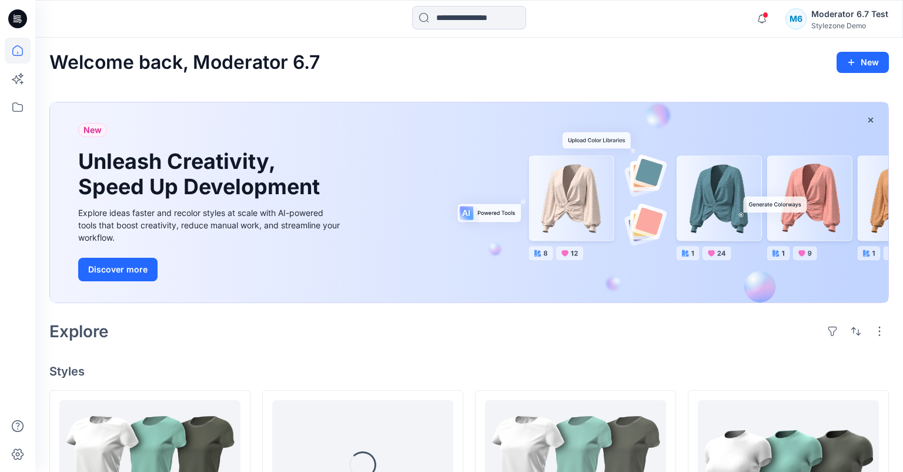
click at [834, 26] on div "Stylezone Demo" at bounding box center [849, 25] width 77 height 9
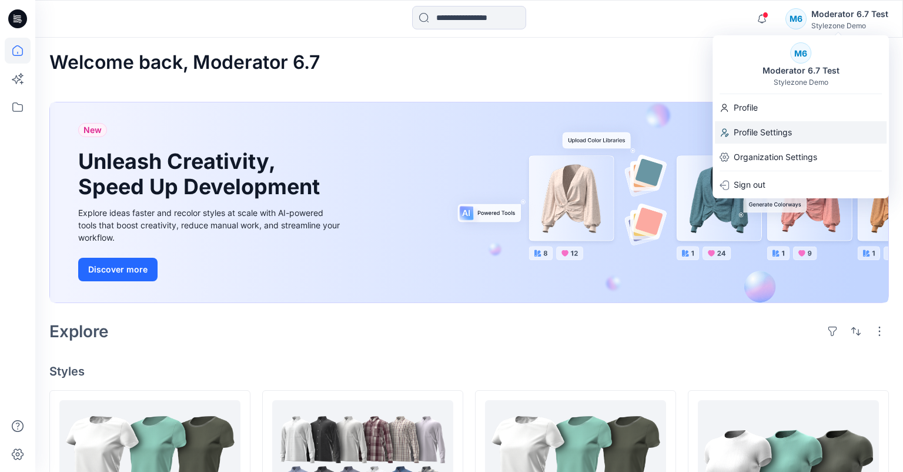
click at [771, 137] on p "Profile Settings" at bounding box center [763, 132] width 58 height 22
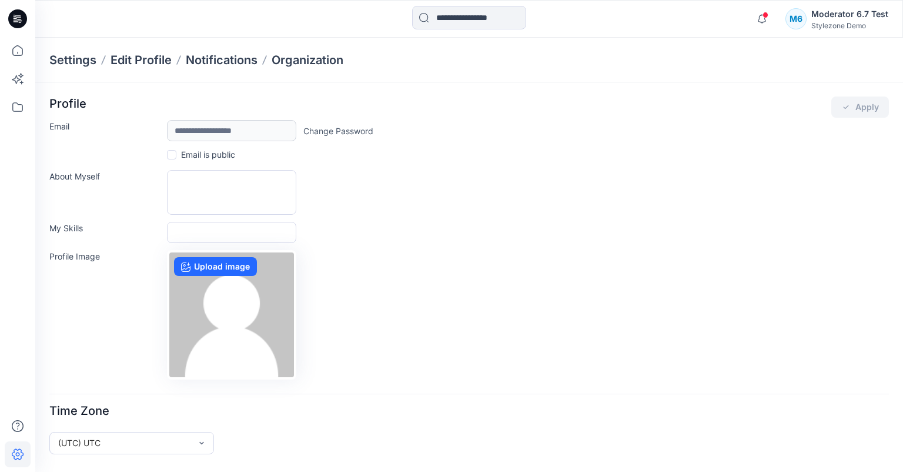
click at [850, 20] on div "Moderator 6.7 Test" at bounding box center [849, 14] width 77 height 14
click at [841, 16] on div "Moderator 6.7 Test" at bounding box center [849, 14] width 77 height 14
click at [859, 22] on div "Stylezone Demo" at bounding box center [849, 25] width 77 height 9
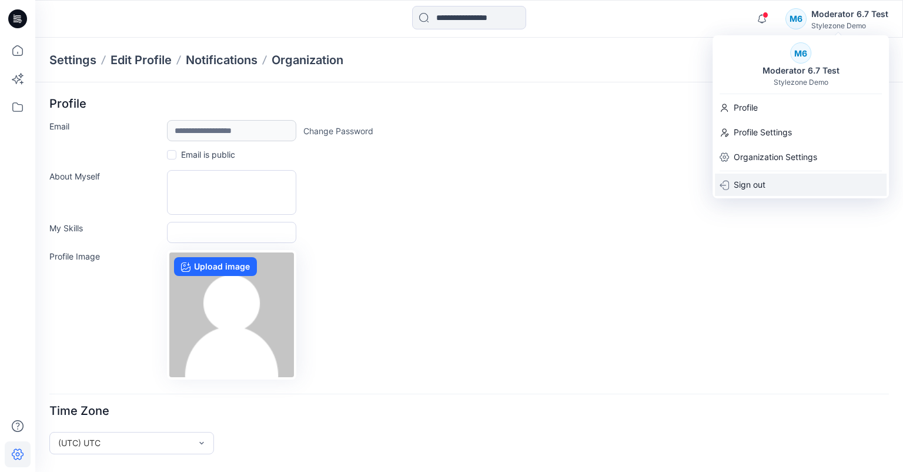
click at [781, 186] on div "Sign out" at bounding box center [801, 184] width 172 height 22
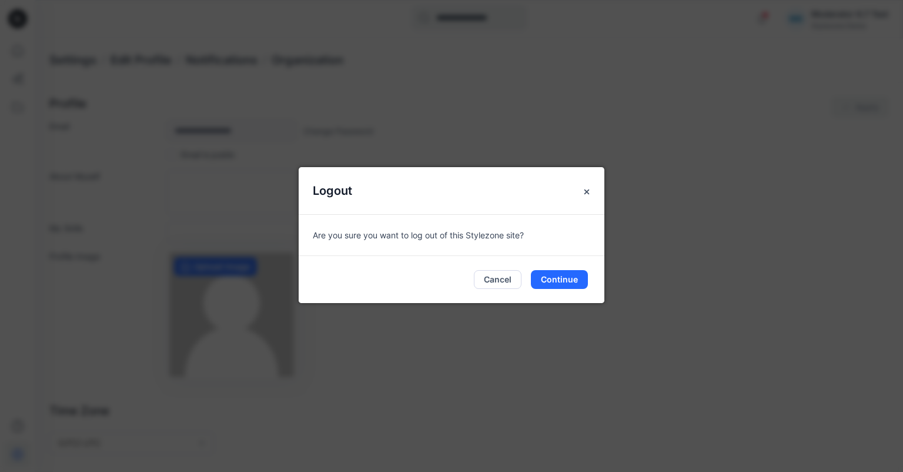
click at [566, 279] on button "Continue" at bounding box center [559, 279] width 57 height 19
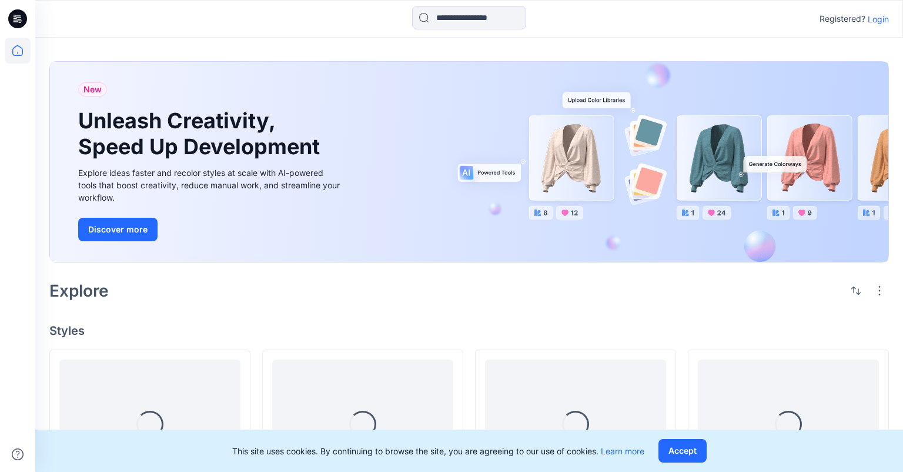
click at [876, 19] on p "Login" at bounding box center [878, 19] width 21 height 12
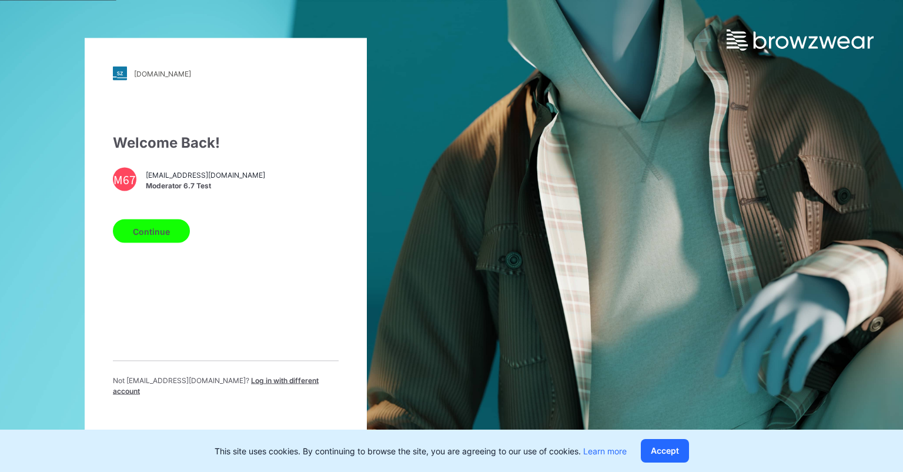
click at [238, 383] on span "Log in with different account" at bounding box center [216, 385] width 206 height 19
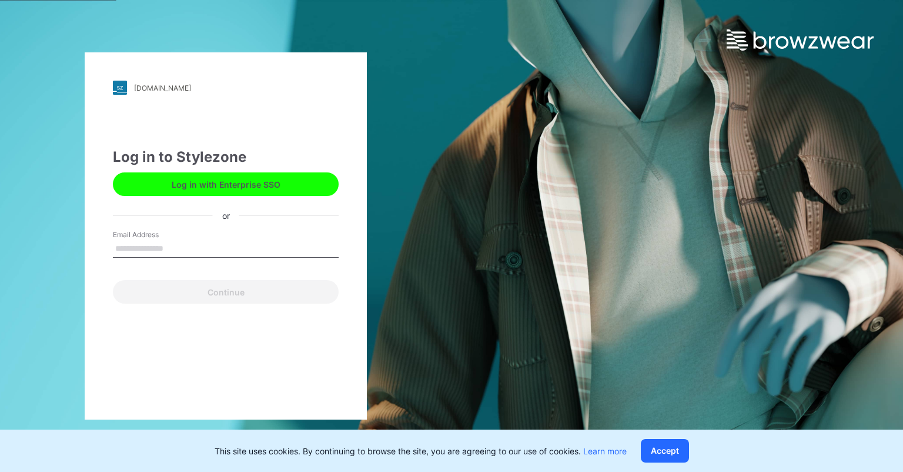
type input "**********"
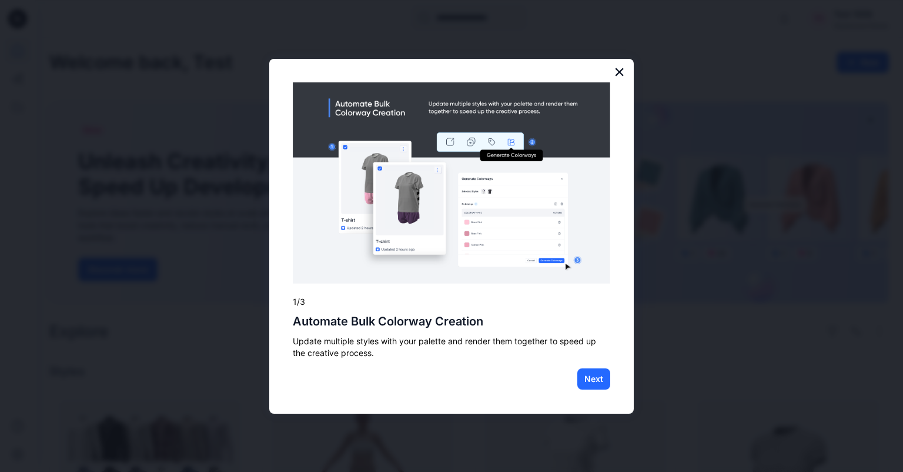
drag, startPoint x: 623, startPoint y: 67, endPoint x: 619, endPoint y: 72, distance: 6.4
click at [622, 67] on button "×" at bounding box center [619, 71] width 11 height 19
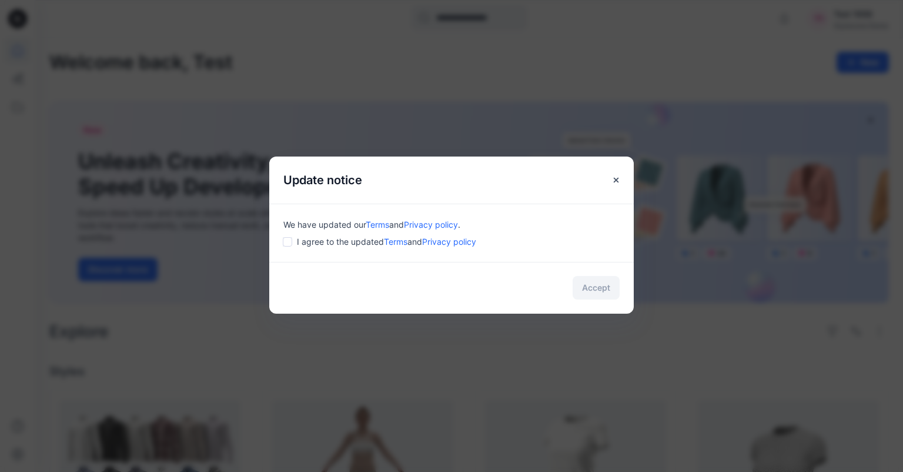
click at [288, 248] on div "We have updated our Terms and Privacy policy . I agree to the updated Terms and…" at bounding box center [451, 232] width 365 height 58
drag, startPoint x: 587, startPoint y: 288, endPoint x: 722, endPoint y: 178, distance: 173.5
click at [589, 288] on button "Accept" at bounding box center [596, 288] width 47 height 24
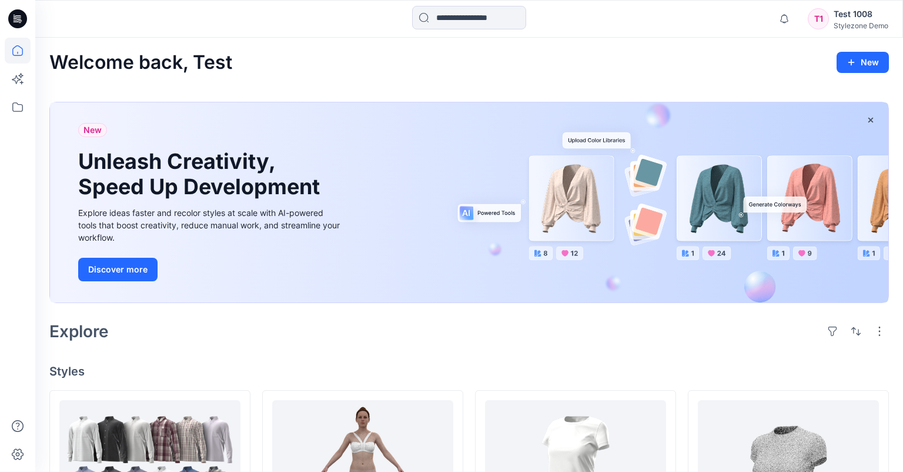
click at [867, 21] on div "Stylezone Demo" at bounding box center [861, 25] width 55 height 9
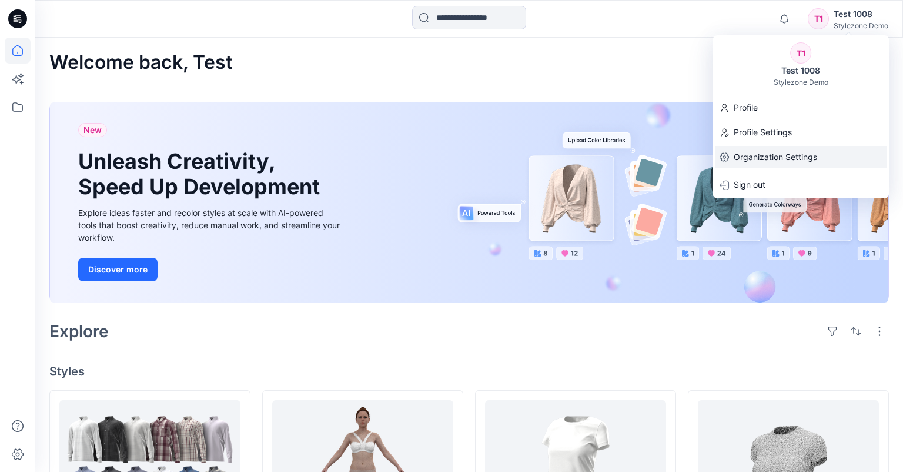
click at [775, 161] on p "Organization Settings" at bounding box center [775, 157] width 83 height 22
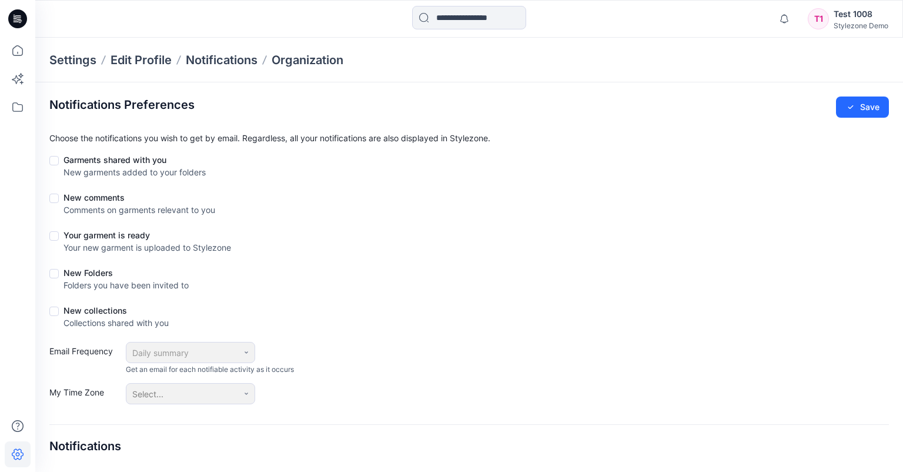
drag, startPoint x: 857, startPoint y: 19, endPoint x: 854, endPoint y: 27, distance: 8.2
click at [857, 19] on div "Test 1008" at bounding box center [861, 14] width 55 height 14
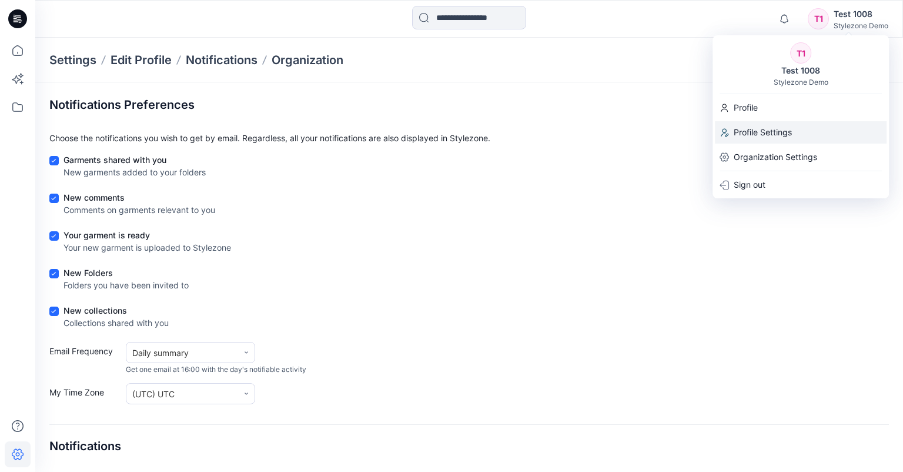
click at [787, 129] on p "Profile Settings" at bounding box center [763, 132] width 58 height 22
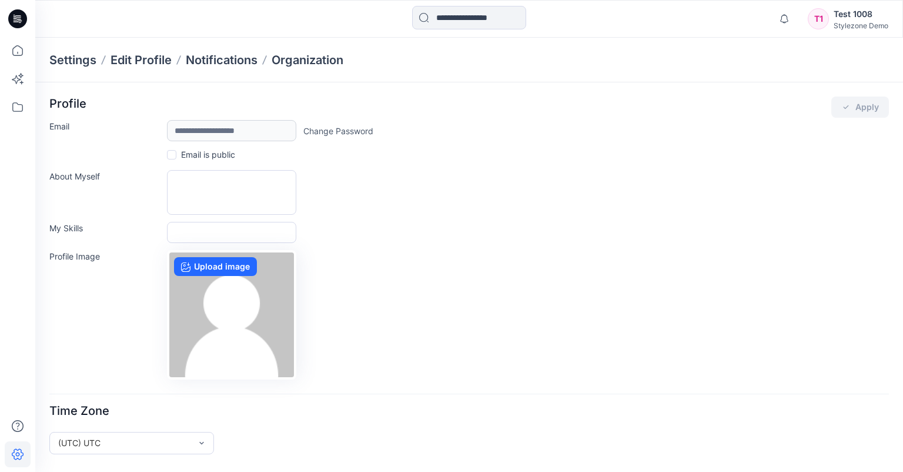
click at [357, 126] on link "Change Password" at bounding box center [338, 131] width 70 height 12
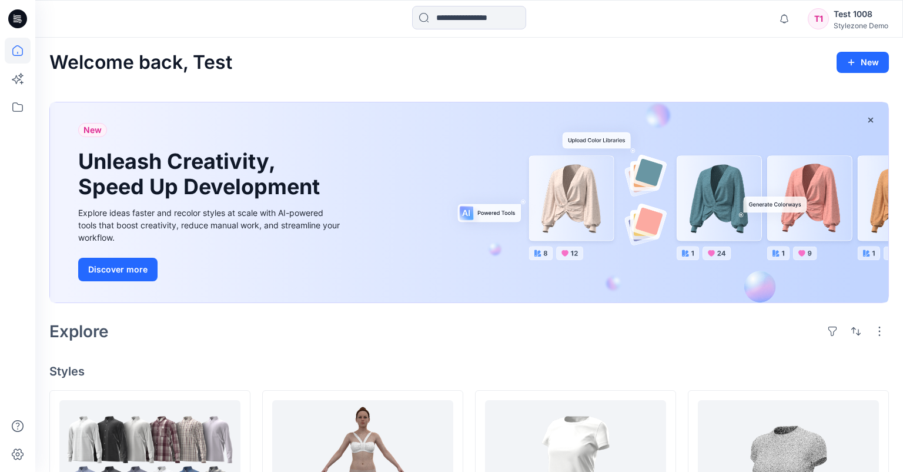
click at [854, 18] on div "Test 1008" at bounding box center [861, 14] width 55 height 14
